Goal: Information Seeking & Learning: Understand process/instructions

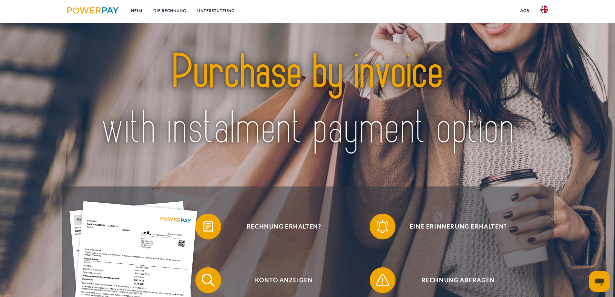
scroll to position [129, 0]
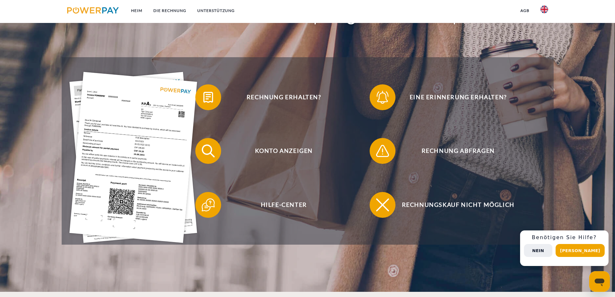
click at [552, 249] on button "Nein" at bounding box center [538, 250] width 28 height 13
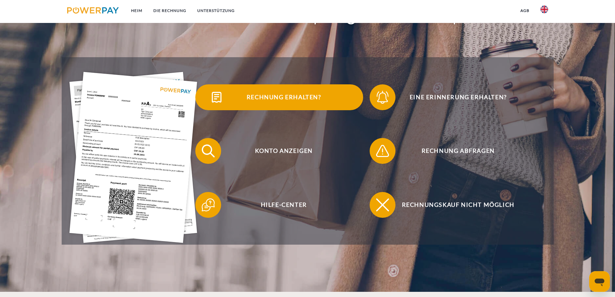
click at [284, 97] on font "Rechnung erhalten?" at bounding box center [284, 96] width 75 height 7
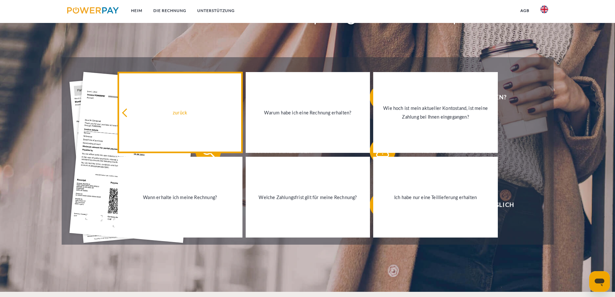
click at [183, 113] on font "zurück" at bounding box center [180, 112] width 15 height 5
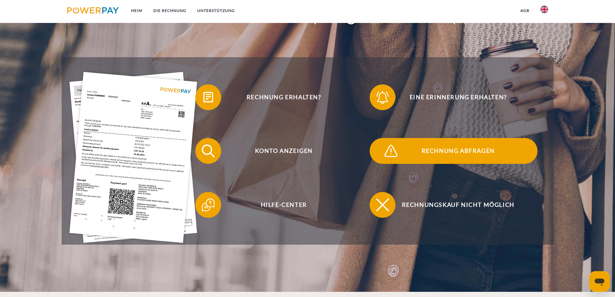
click at [451, 151] on font "Rechnung abfragen" at bounding box center [458, 150] width 73 height 7
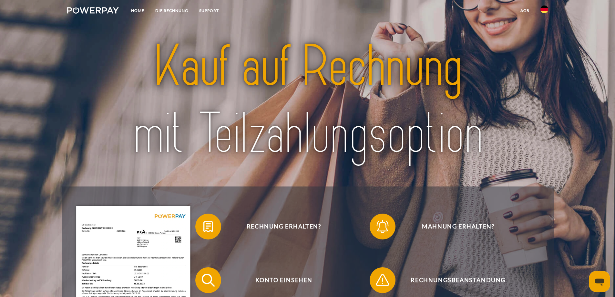
scroll to position [129, 0]
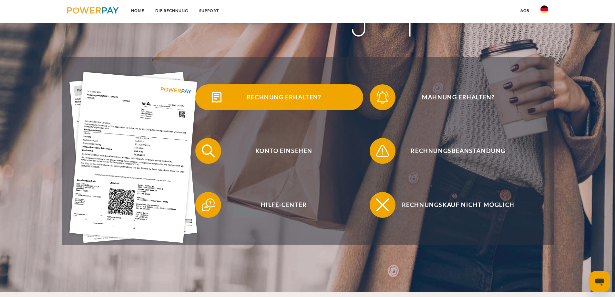
click at [291, 98] on span "Rechnung erhalten?" at bounding box center [284, 97] width 158 height 26
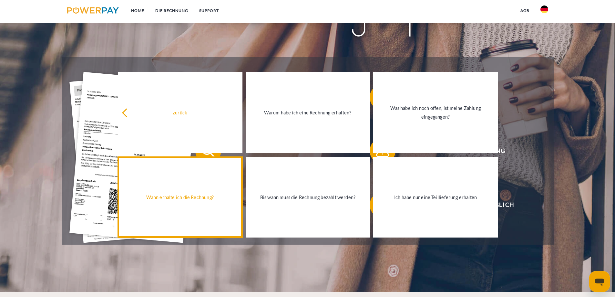
click at [197, 199] on div "Wann erhalte ich die Rechnung?" at bounding box center [180, 197] width 117 height 9
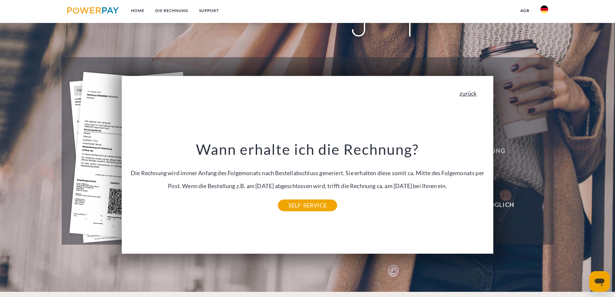
click at [473, 96] on link "zurück" at bounding box center [467, 93] width 17 height 6
